Goal: Task Accomplishment & Management: Manage account settings

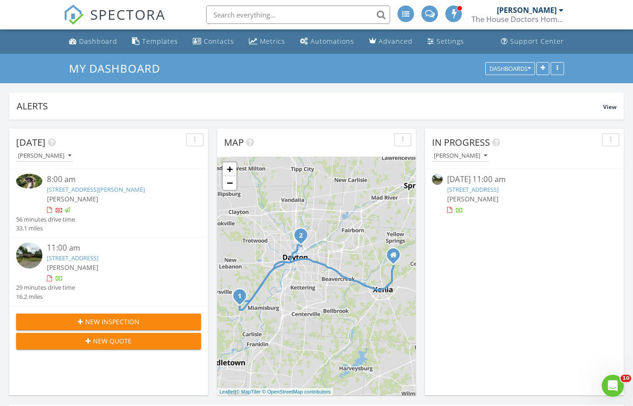
click at [57, 276] on div at bounding box center [59, 279] width 7 height 7
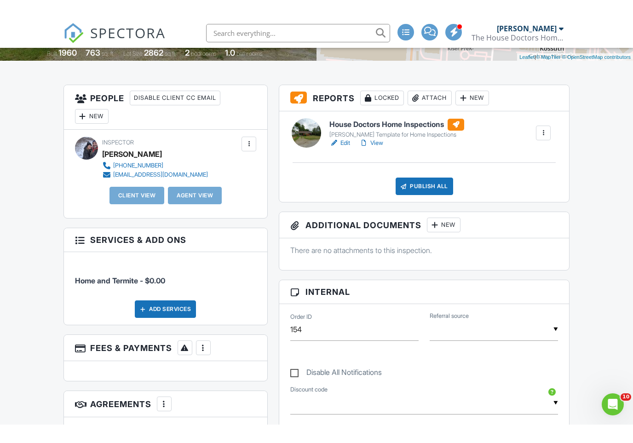
scroll to position [167, 0]
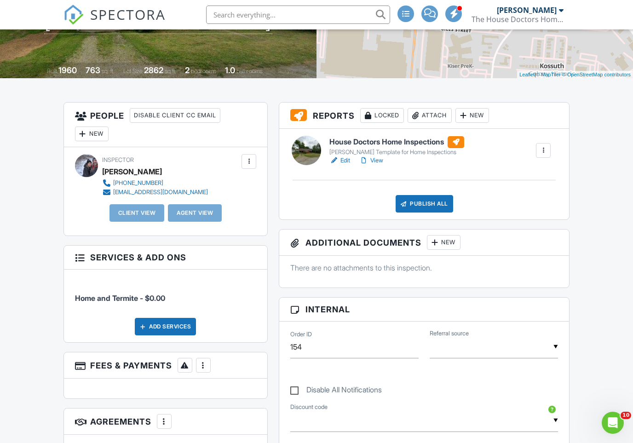
click at [105, 135] on div "New" at bounding box center [92, 133] width 34 height 15
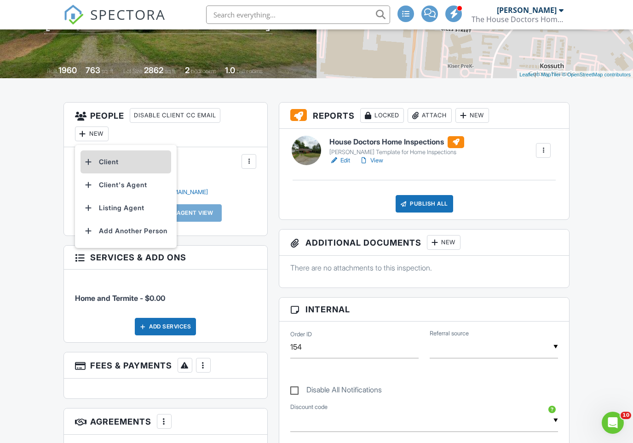
click at [131, 164] on li "Client" at bounding box center [125, 161] width 91 height 23
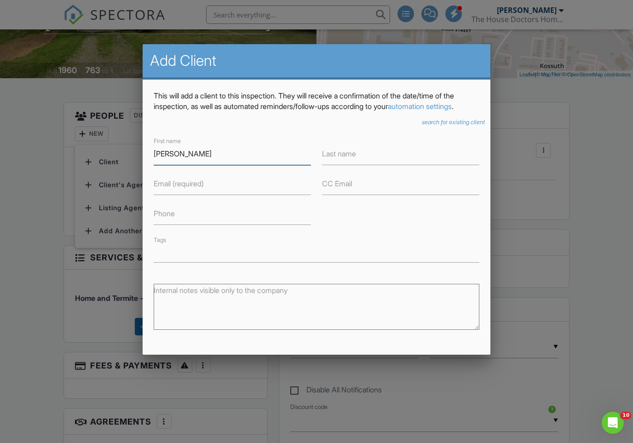
type input "[PERSON_NAME]"
click at [383, 148] on input "Last name" at bounding box center [400, 154] width 157 height 23
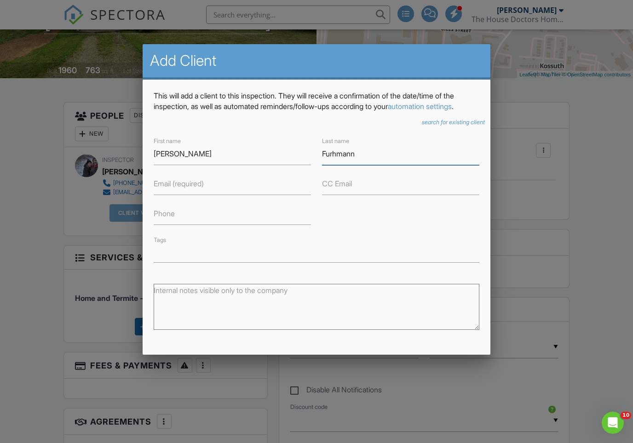
type input "Furhmann"
click at [247, 183] on input "Email (required)" at bounding box center [232, 183] width 157 height 23
type input "[EMAIL_ADDRESS][DOMAIN_NAME]"
click at [240, 213] on input "Phone" at bounding box center [232, 213] width 157 height 23
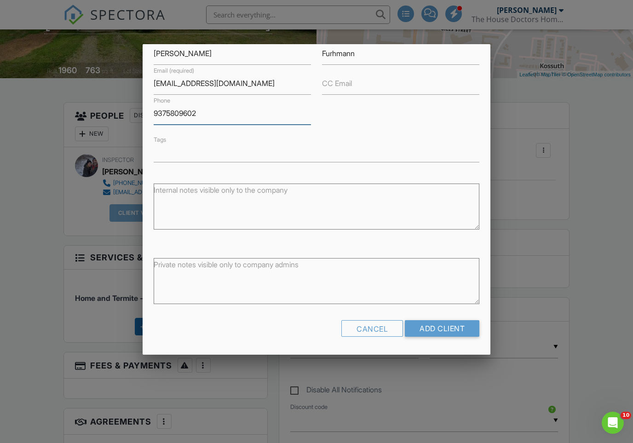
scroll to position [99, 0]
type input "9375809602"
click at [458, 331] on input "Add Client" at bounding box center [442, 329] width 74 height 17
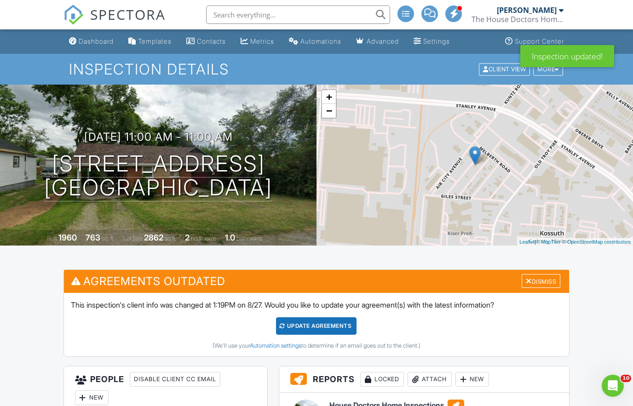
click at [344, 329] on div "Update Agreements" at bounding box center [316, 325] width 80 height 17
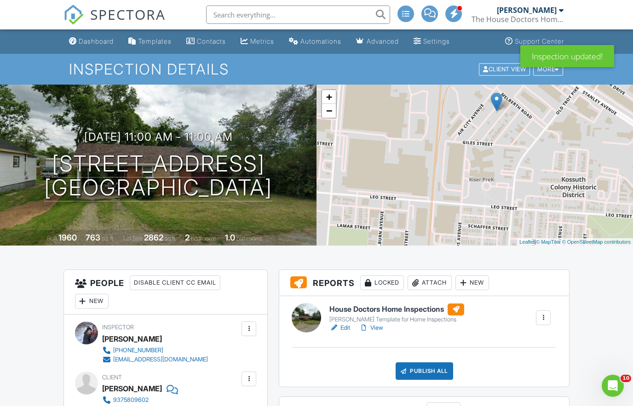
click at [375, 332] on link "View" at bounding box center [371, 327] width 24 height 9
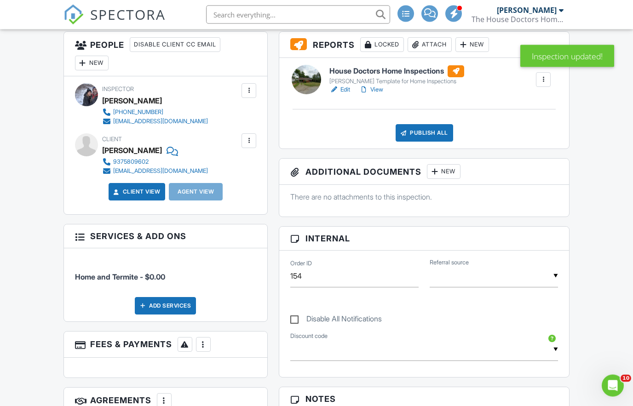
scroll to position [220, 0]
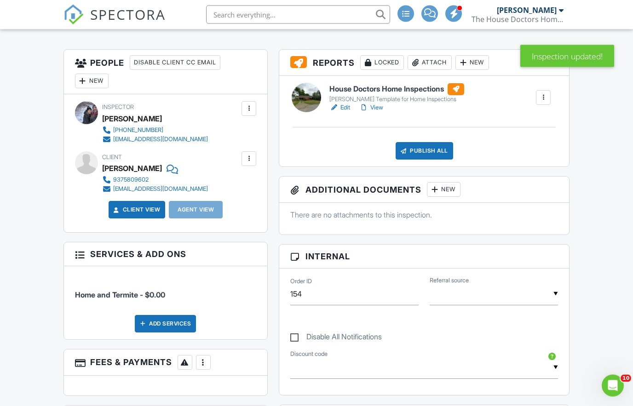
click at [87, 77] on div at bounding box center [82, 81] width 9 height 9
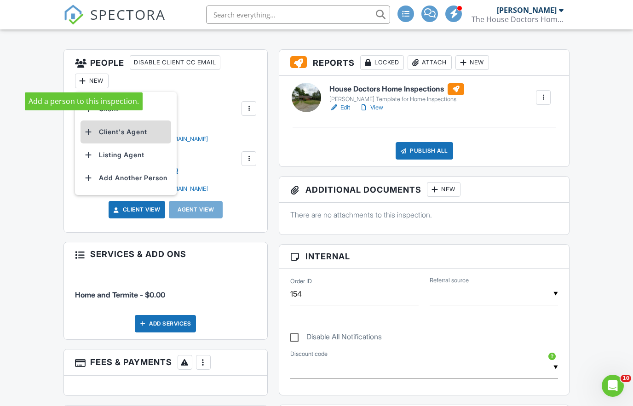
click at [152, 131] on li "Client's Agent" at bounding box center [125, 131] width 91 height 23
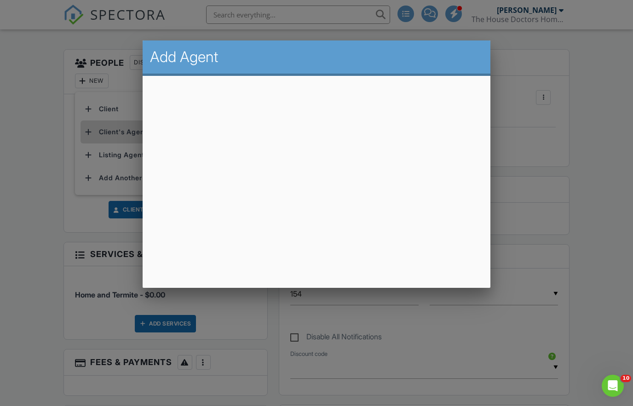
scroll to position [220, 0]
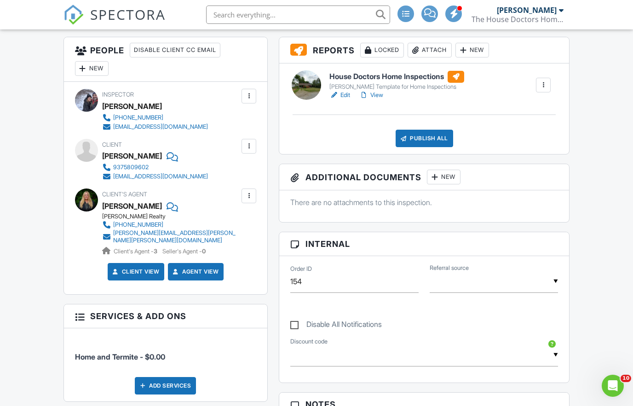
click at [428, 134] on div "Publish All" at bounding box center [423, 138] width 57 height 17
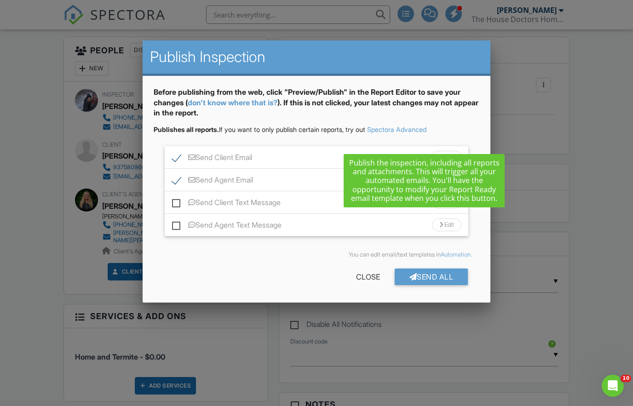
click at [177, 199] on label "Send Client Text Message" at bounding box center [226, 203] width 109 height 11
click at [177, 199] on input "Send Client Text Message" at bounding box center [175, 198] width 6 height 6
checkbox input "true"
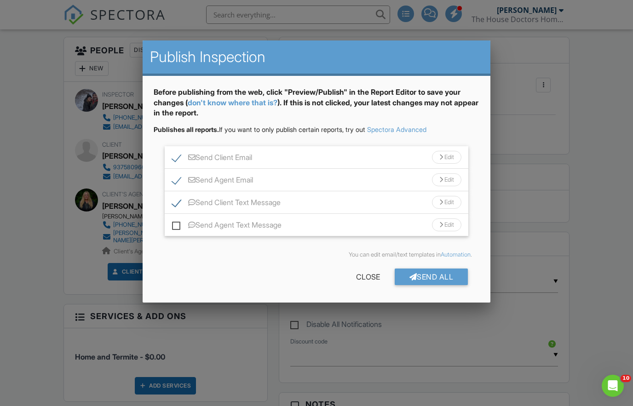
click at [176, 224] on label "Send Agent Text Message" at bounding box center [226, 226] width 109 height 11
click at [176, 223] on input "Send Agent Text Message" at bounding box center [175, 220] width 6 height 6
checkbox input "true"
click at [437, 279] on div "Send All" at bounding box center [431, 276] width 74 height 17
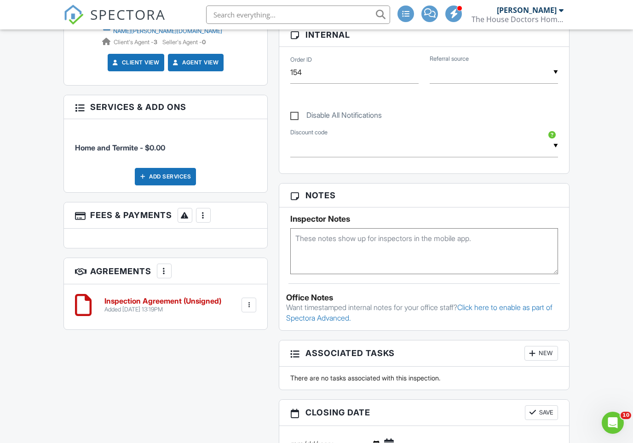
click at [204, 211] on div at bounding box center [203, 215] width 9 height 9
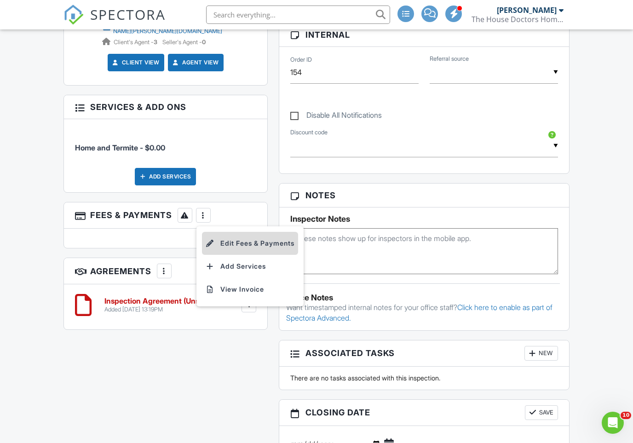
click at [272, 238] on li "Edit Fees & Payments" at bounding box center [250, 243] width 96 height 23
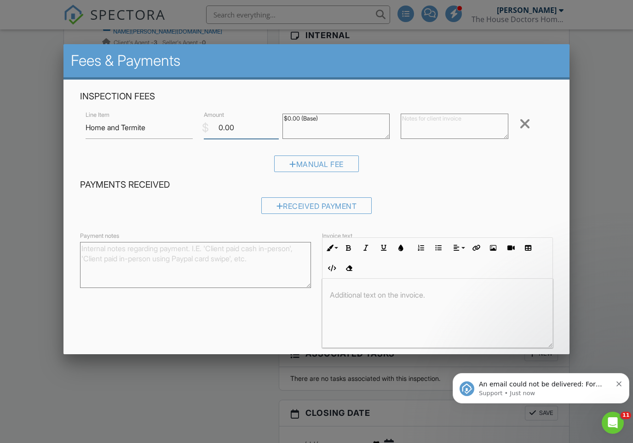
click at [250, 136] on input "0.00" at bounding box center [241, 127] width 75 height 23
type input "0"
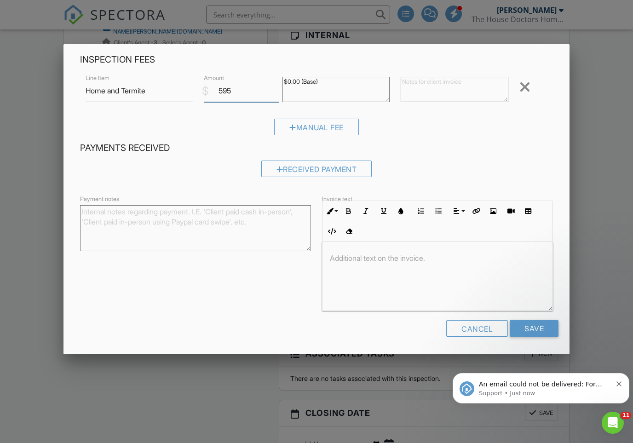
scroll to position [36, 0]
type input "595"
click at [538, 331] on input "Save" at bounding box center [533, 328] width 49 height 17
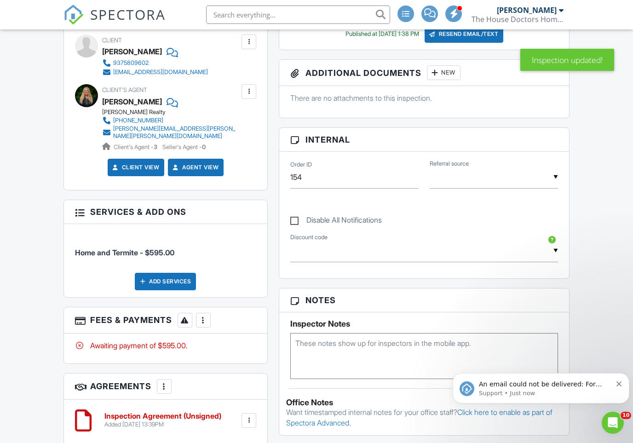
click at [206, 315] on div at bounding box center [203, 319] width 9 height 9
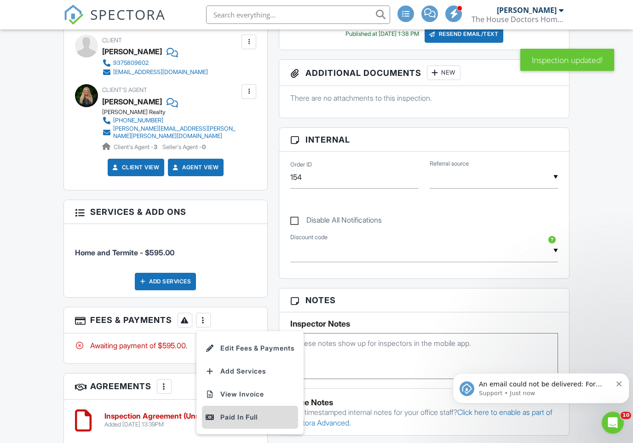
click at [246, 406] on div "Paid In Full" at bounding box center [250, 416] width 89 height 11
